Goal: Find specific page/section: Find specific page/section

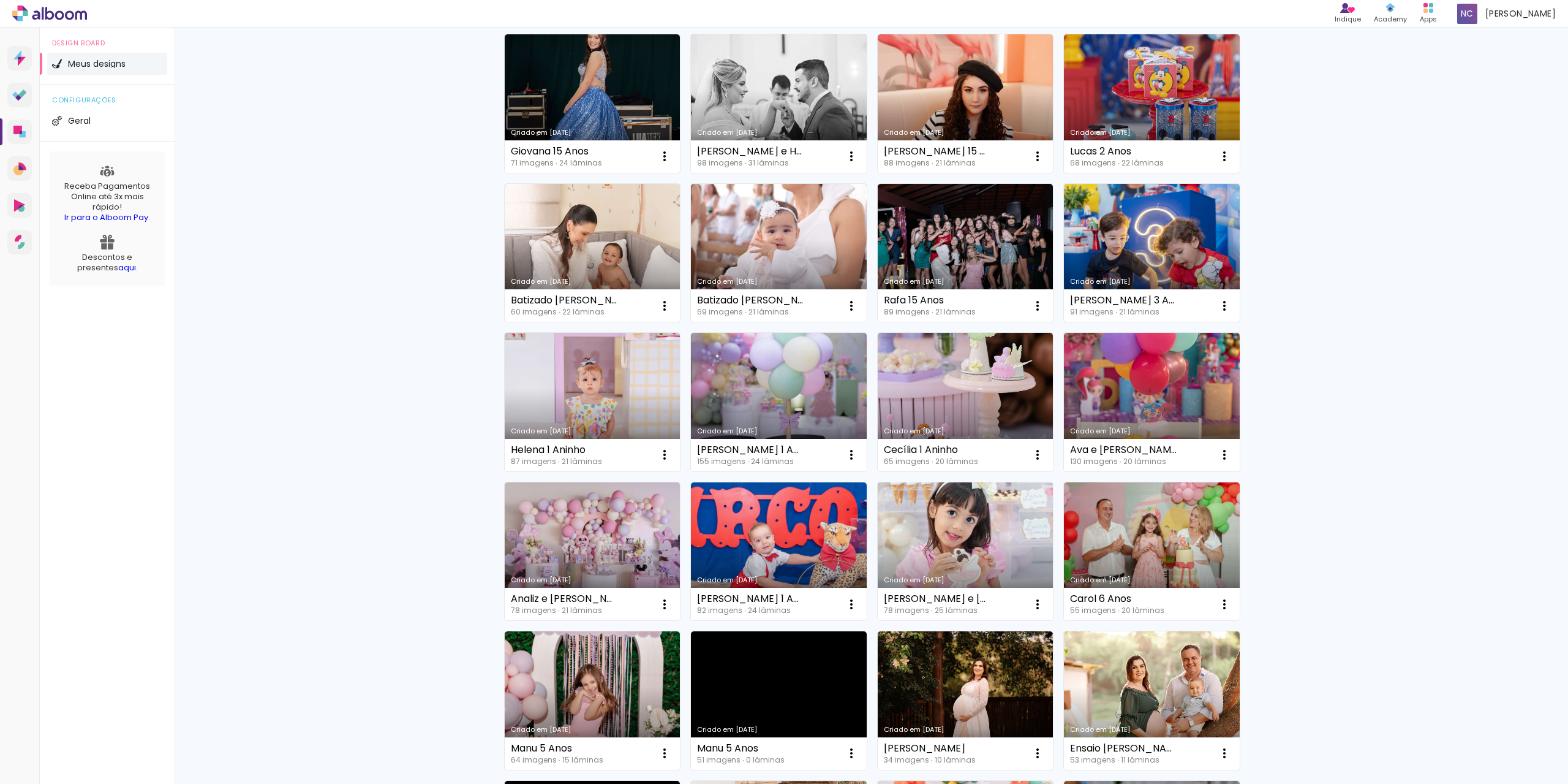
scroll to position [62, 0]
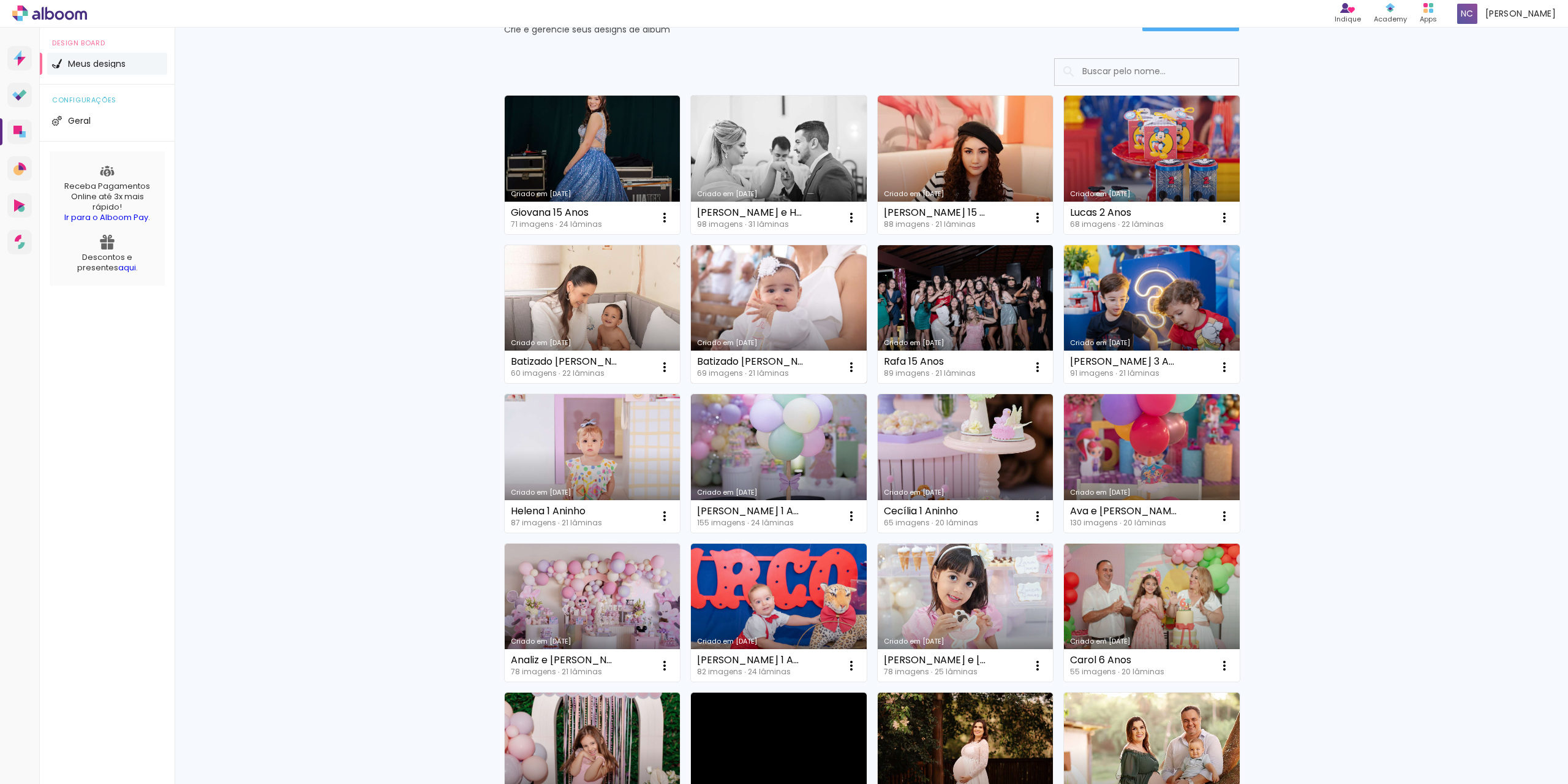
click at [776, 328] on link "Criado em [DATE]" at bounding box center [779, 315] width 176 height 138
